Goal: Information Seeking & Learning: Compare options

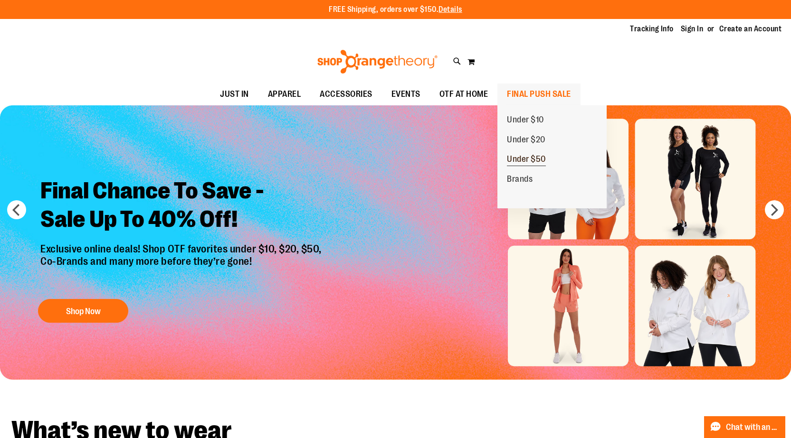
click at [528, 155] on span "Under $50" at bounding box center [526, 160] width 39 height 12
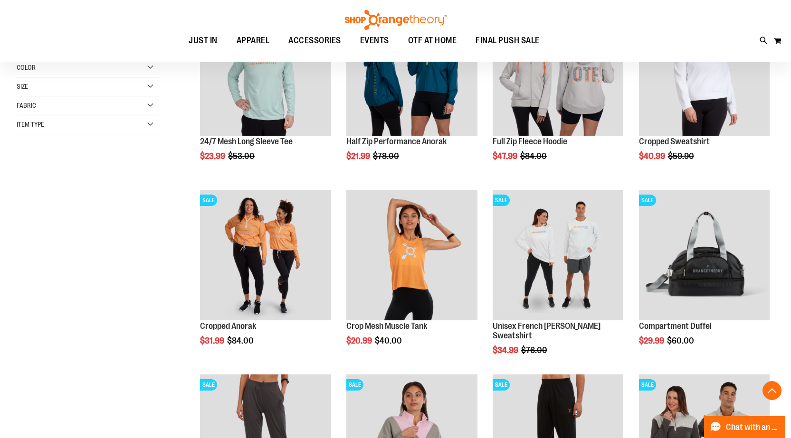
scroll to position [190, 0]
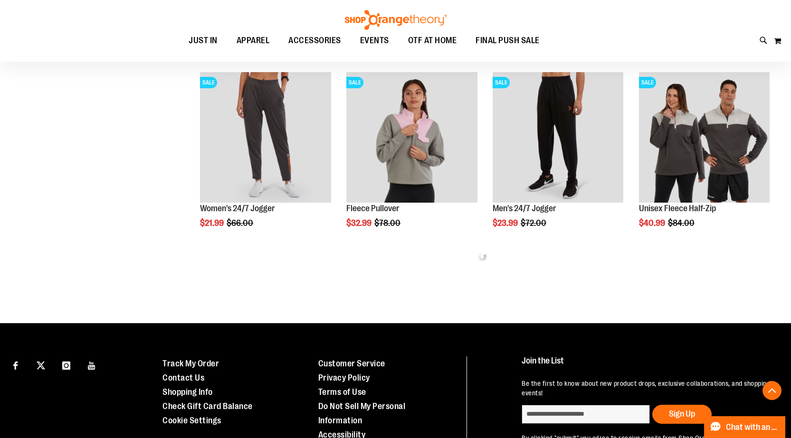
scroll to position [563, 0]
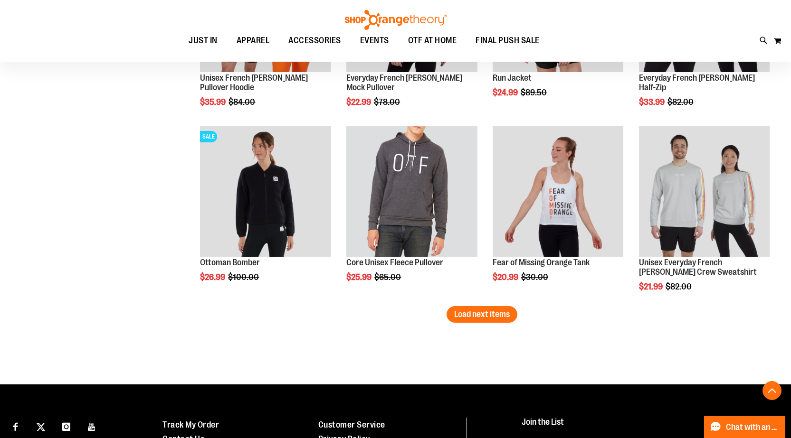
scroll to position [1679, 0]
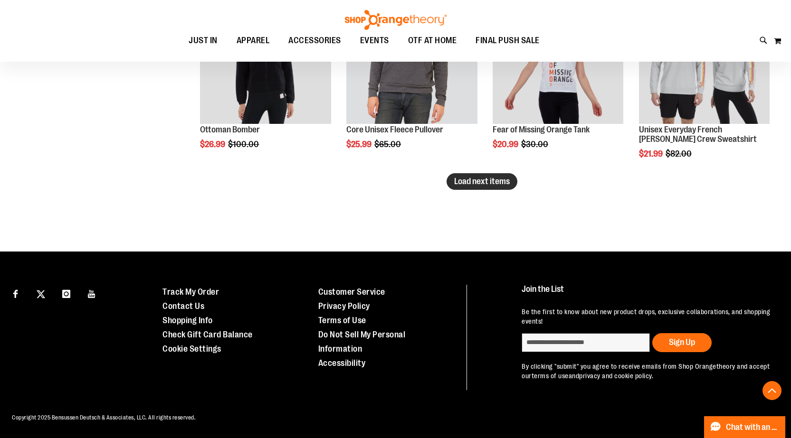
click at [467, 186] on span "Load next items" at bounding box center [482, 182] width 56 height 10
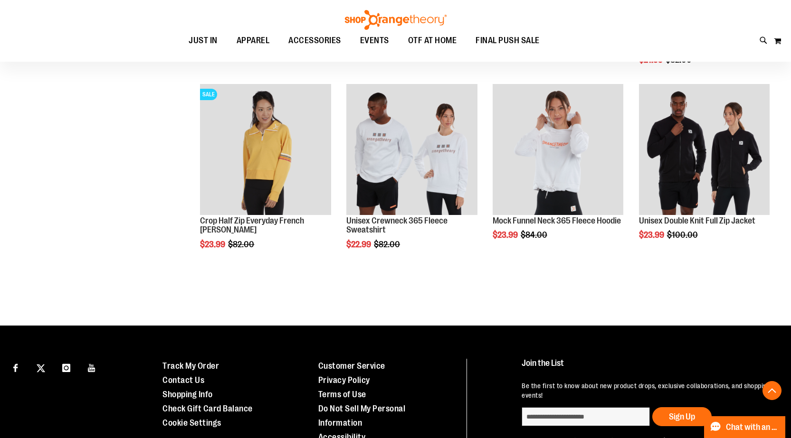
scroll to position [1657, 0]
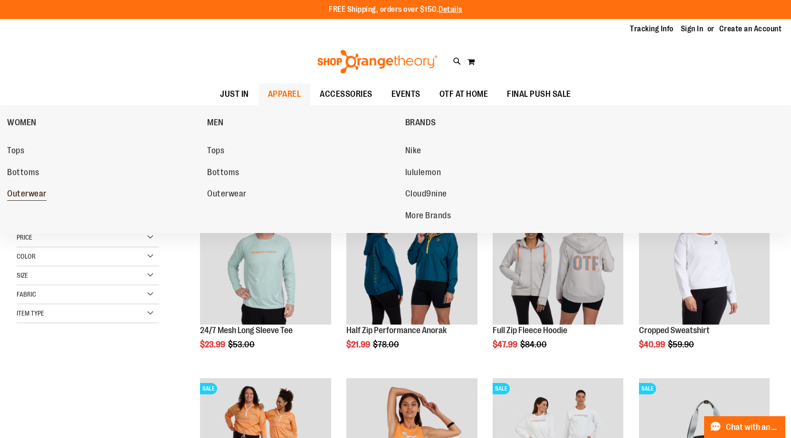
click at [46, 190] on span "Outerwear" at bounding box center [26, 195] width 39 height 12
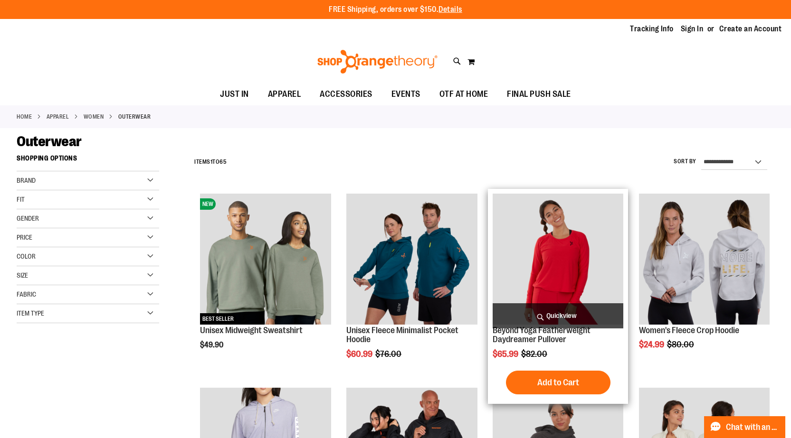
click at [518, 248] on img "product" at bounding box center [558, 259] width 131 height 131
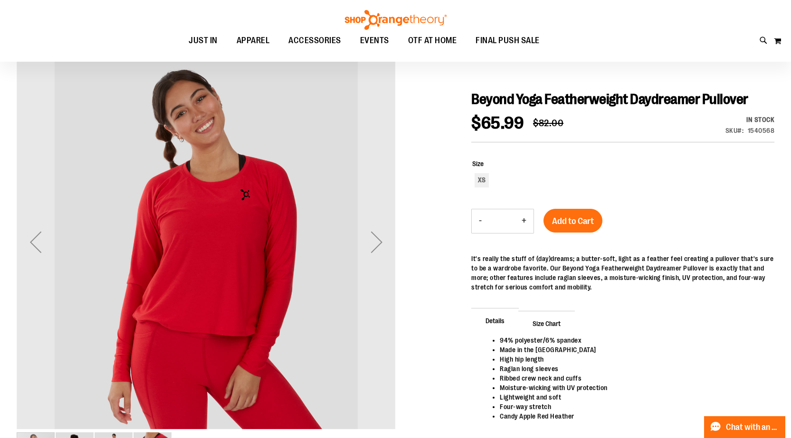
scroll to position [95, 0]
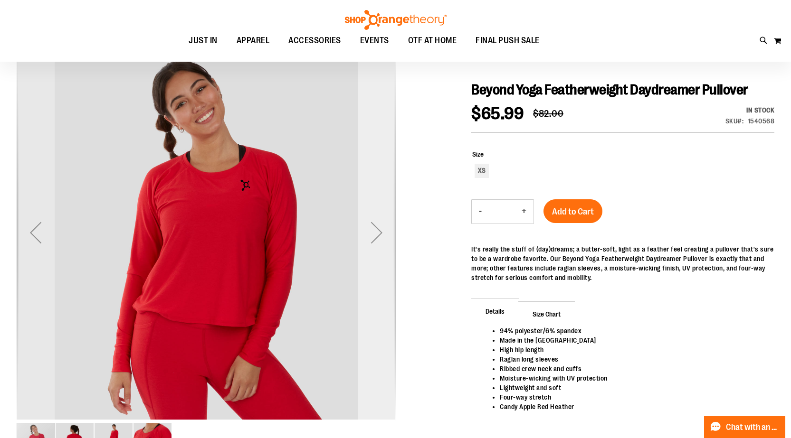
click at [383, 234] on div "Next" at bounding box center [377, 233] width 38 height 38
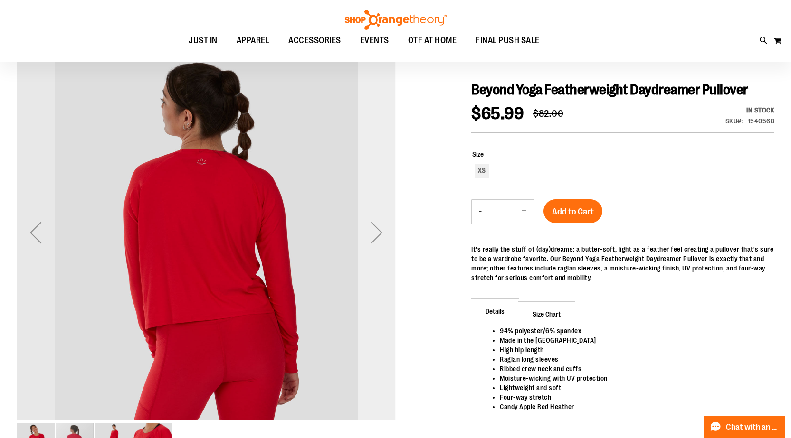
click at [382, 237] on div "Next" at bounding box center [377, 233] width 38 height 38
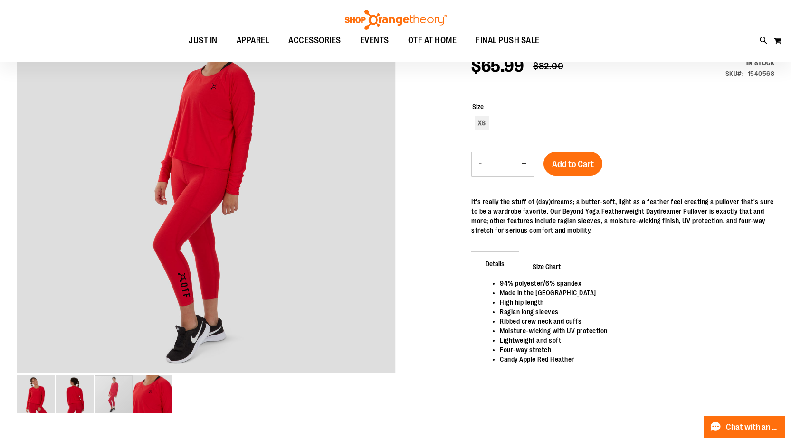
scroll to position [0, 0]
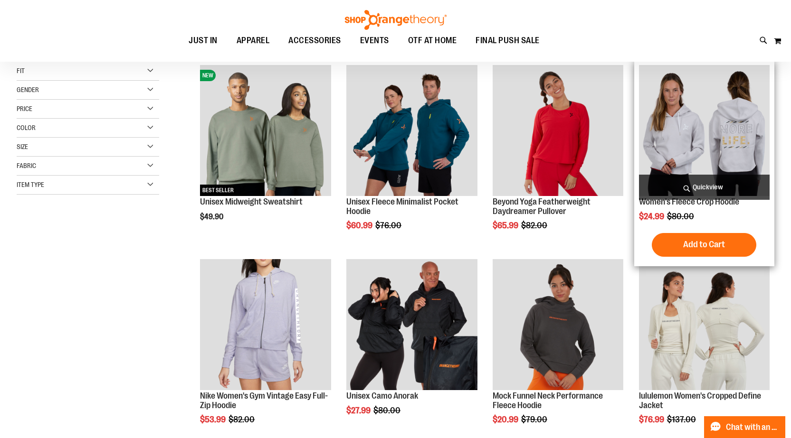
scroll to position [142, 0]
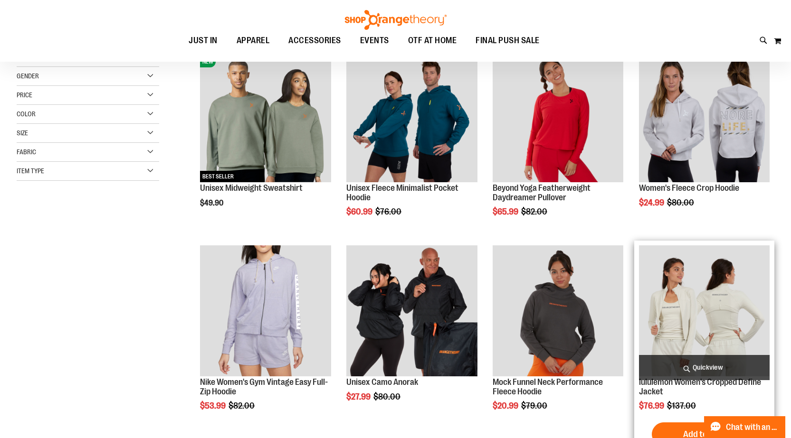
click at [704, 301] on img "product" at bounding box center [704, 311] width 131 height 131
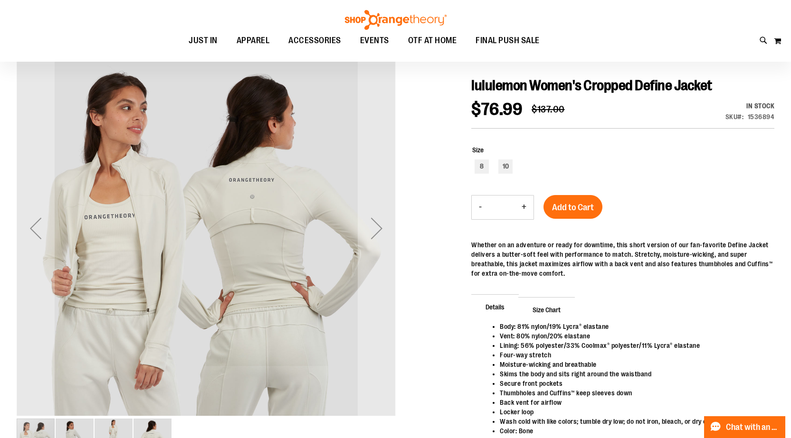
scroll to position [142, 0]
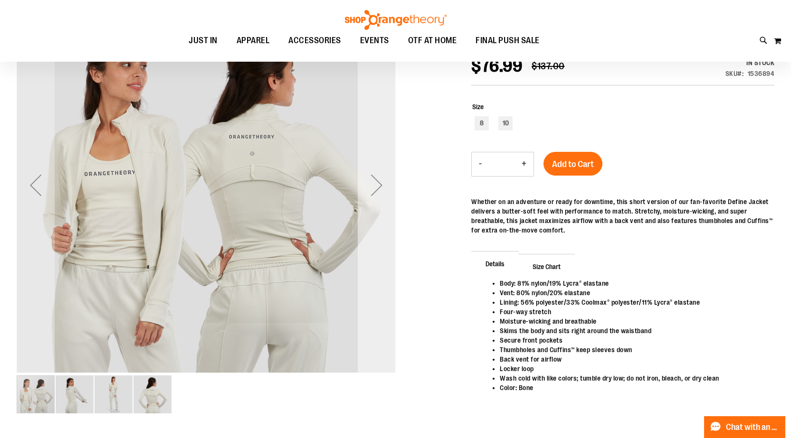
click at [381, 195] on div "Next" at bounding box center [377, 185] width 38 height 38
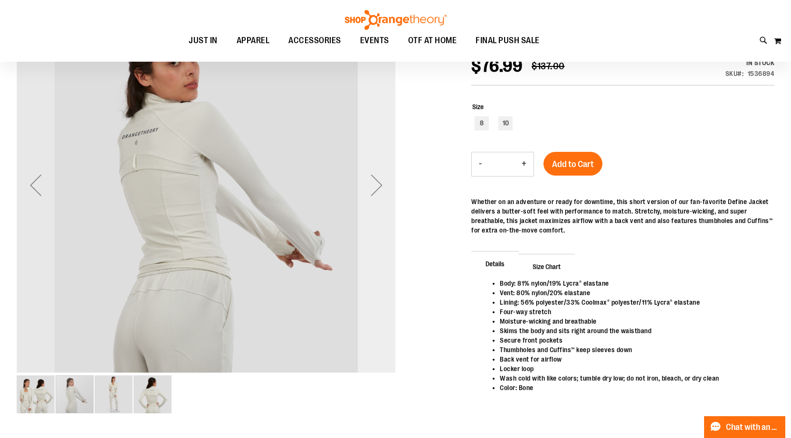
click at [381, 195] on div "Next" at bounding box center [377, 185] width 38 height 38
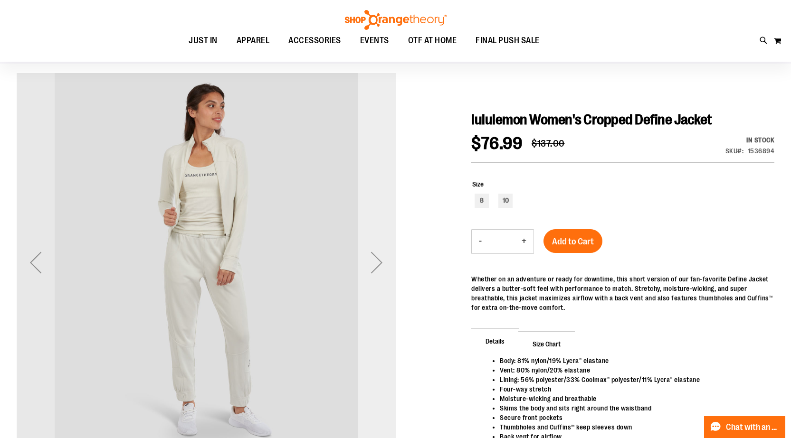
scroll to position [0, 0]
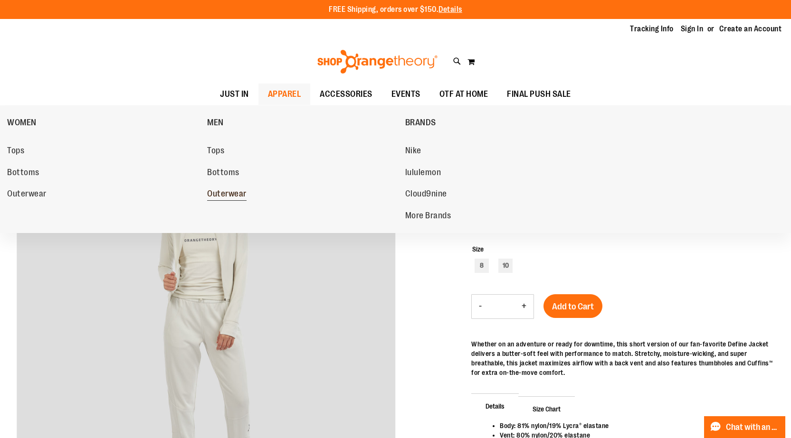
click at [233, 197] on span "Outerwear" at bounding box center [226, 195] width 39 height 12
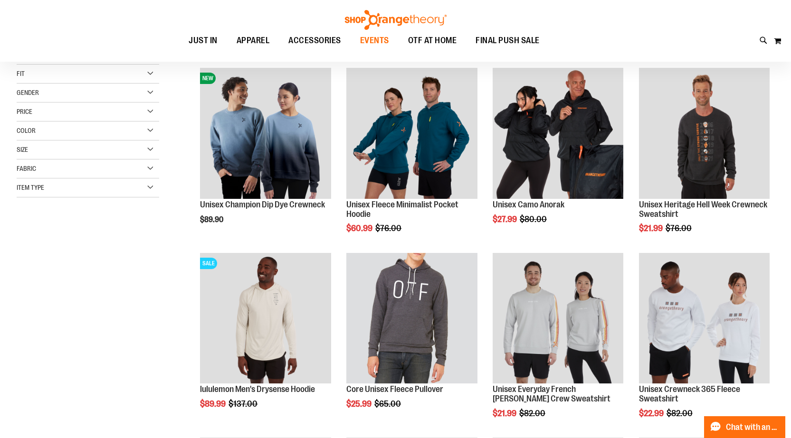
scroll to position [142, 0]
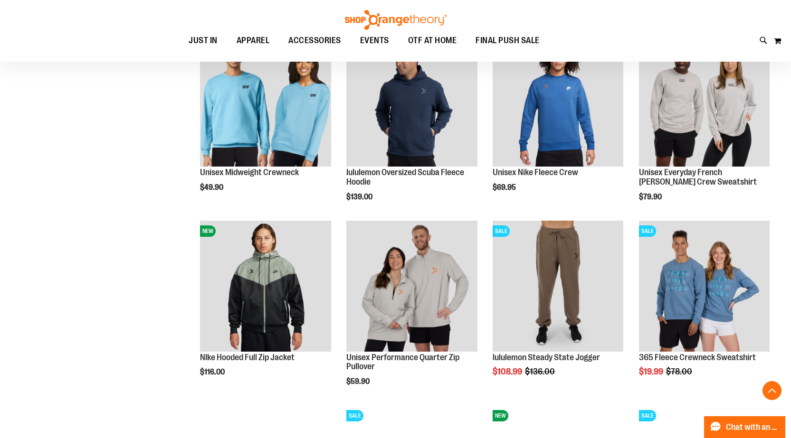
scroll to position [902, 0]
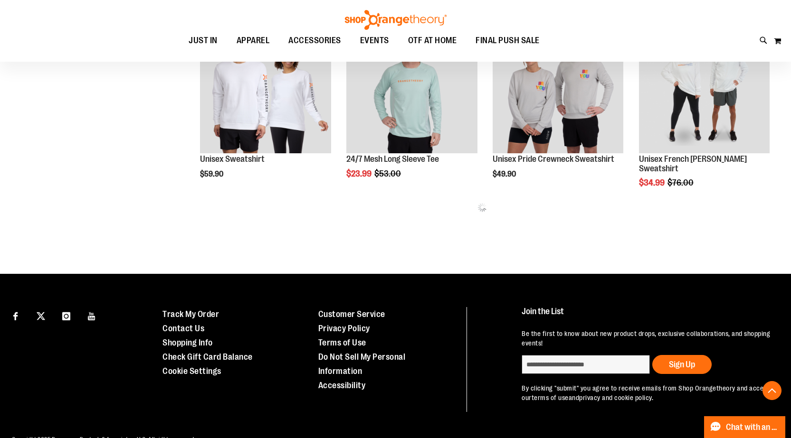
scroll to position [1117, 0]
